Goal: Task Accomplishment & Management: Use online tool/utility

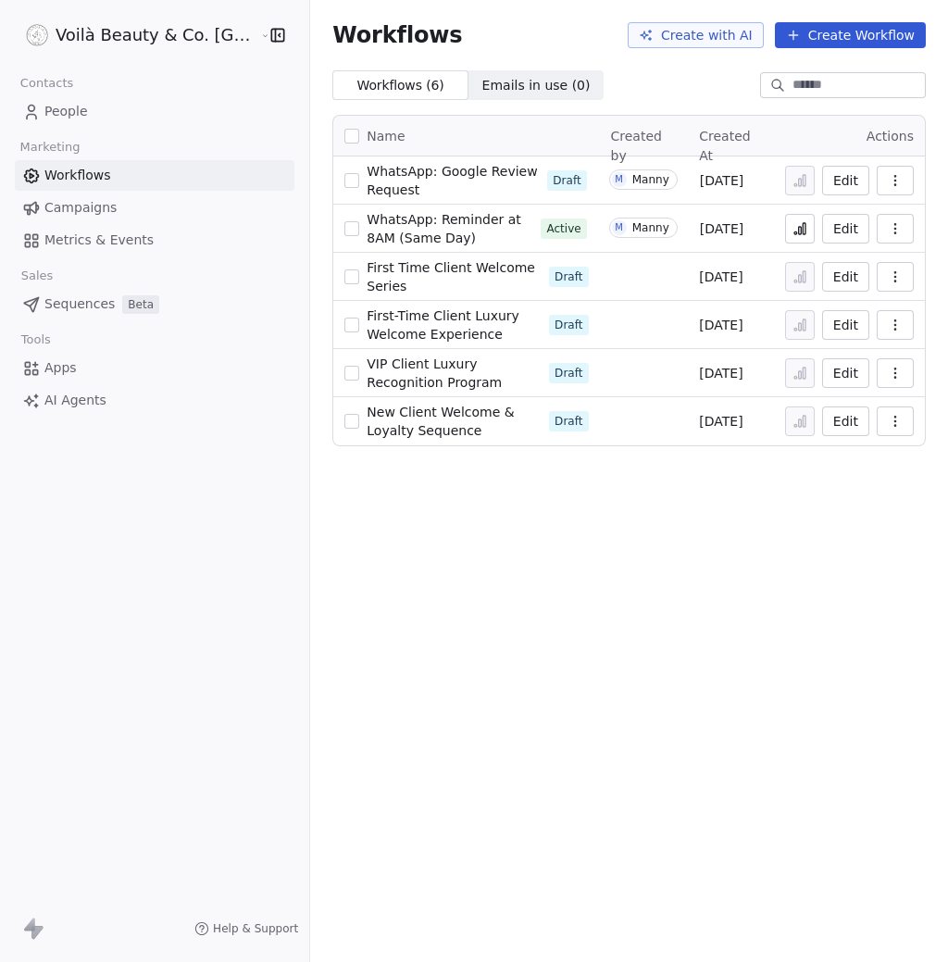
click at [59, 112] on span "People" at bounding box center [66, 111] width 44 height 19
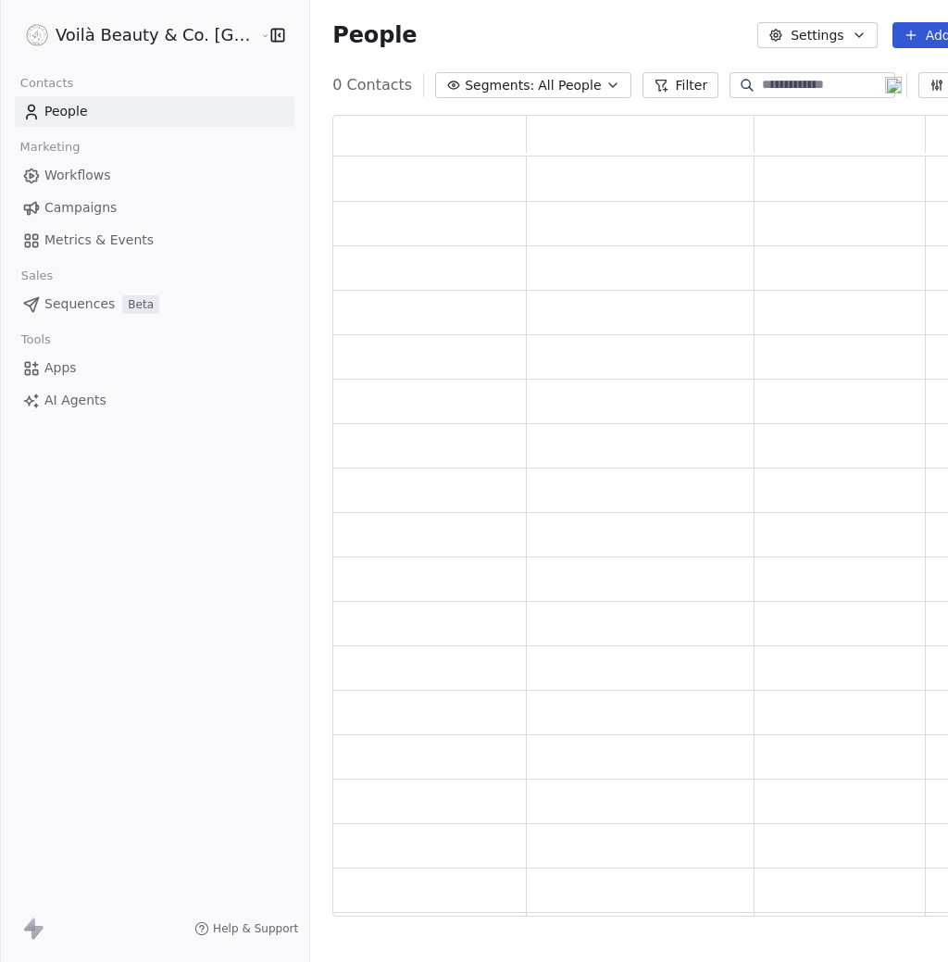
click at [1, 112] on div at bounding box center [0, 481] width 1 height 962
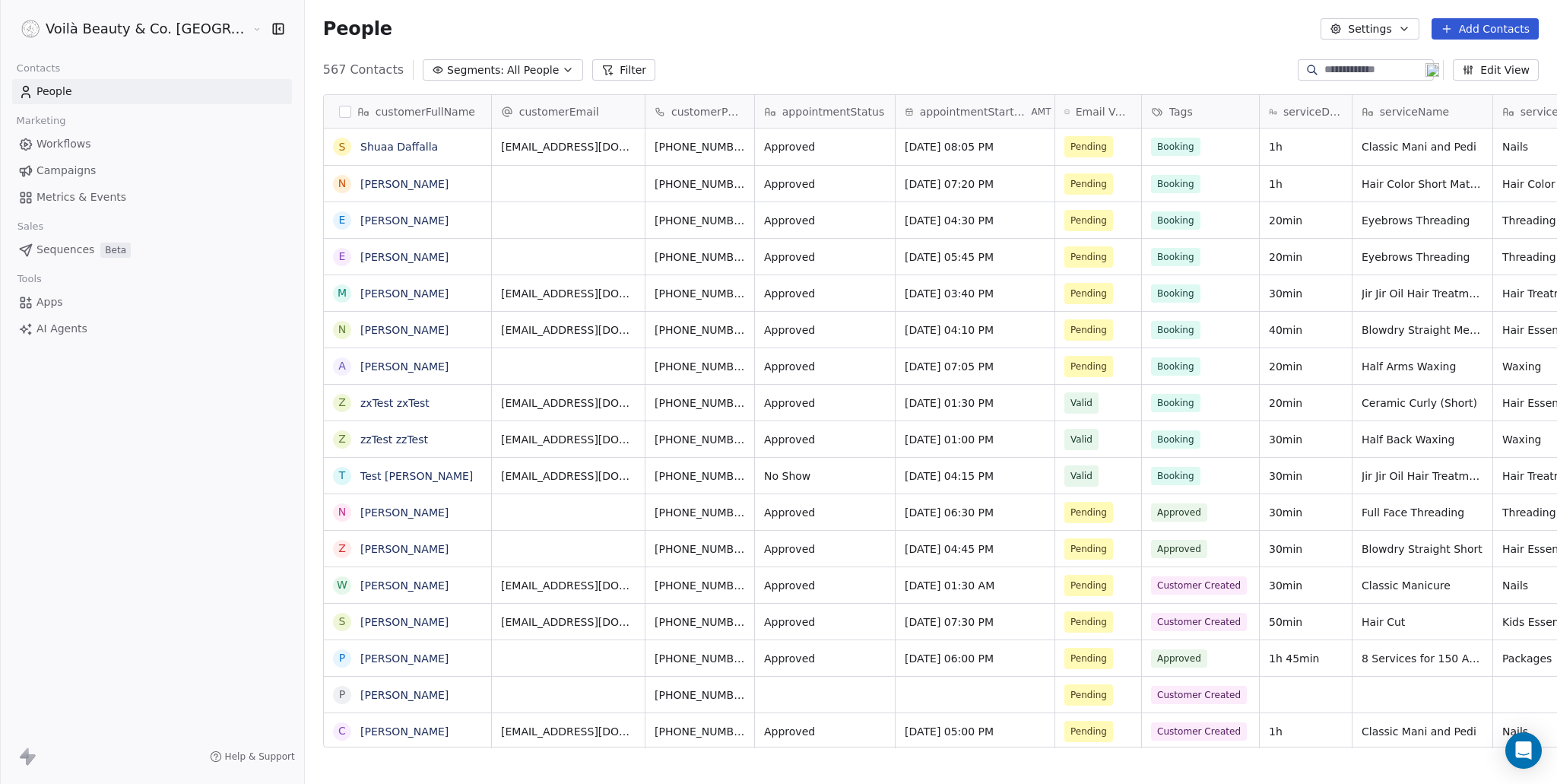
scroll to position [678, 1313]
click at [778, 142] on icon "grid" at bounding box center [1036, 144] width 12 height 12
click at [60, 146] on span "Workflows" at bounding box center [63, 144] width 55 height 16
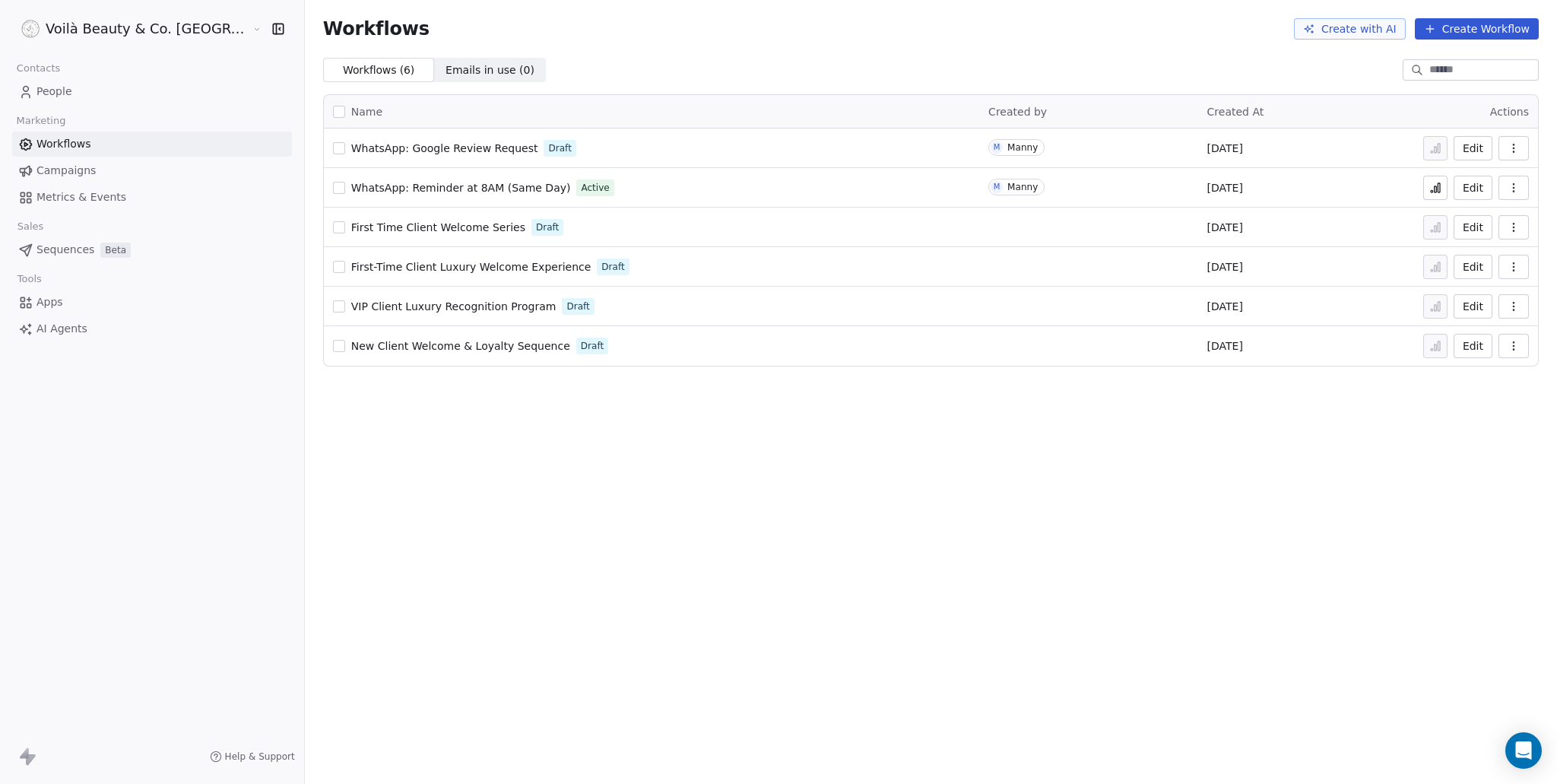
click at [375, 145] on span "WhatsApp: Google Review Request" at bounding box center [445, 148] width 187 height 12
drag, startPoint x: 1184, startPoint y: 560, endPoint x: 1187, endPoint y: 553, distance: 7.6
click at [1186, 559] on div "Workflows Create with AI Create Workflow Workflows ( 6 ) Workflows ( 6 ) Emails…" at bounding box center [930, 392] width 1252 height 784
